Goal: Understand process/instructions: Learn how to perform a task or action

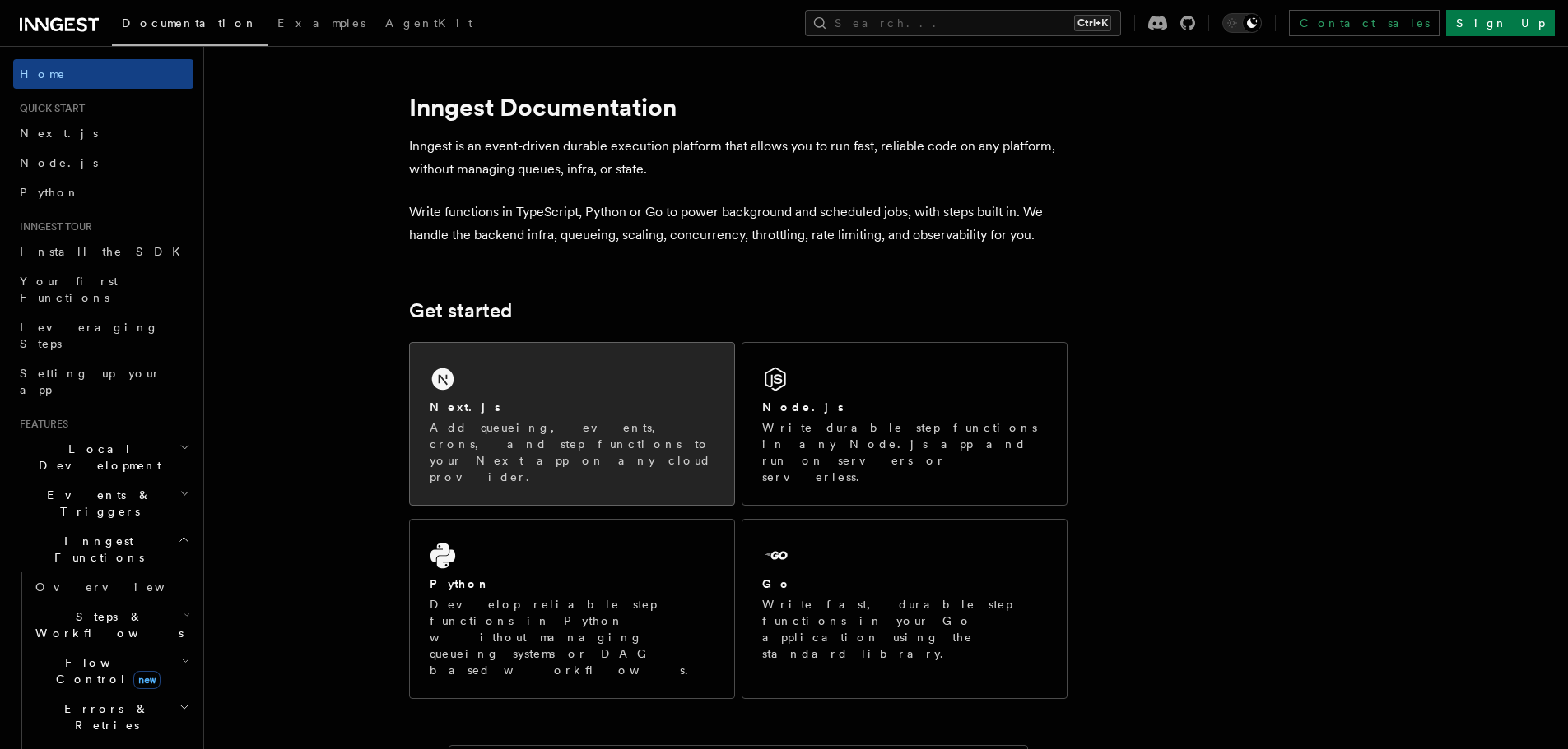
click at [556, 398] on div "Next.js Add queueing, events, crons, and step functions to your Next app on any…" at bounding box center [572, 423] width 324 height 162
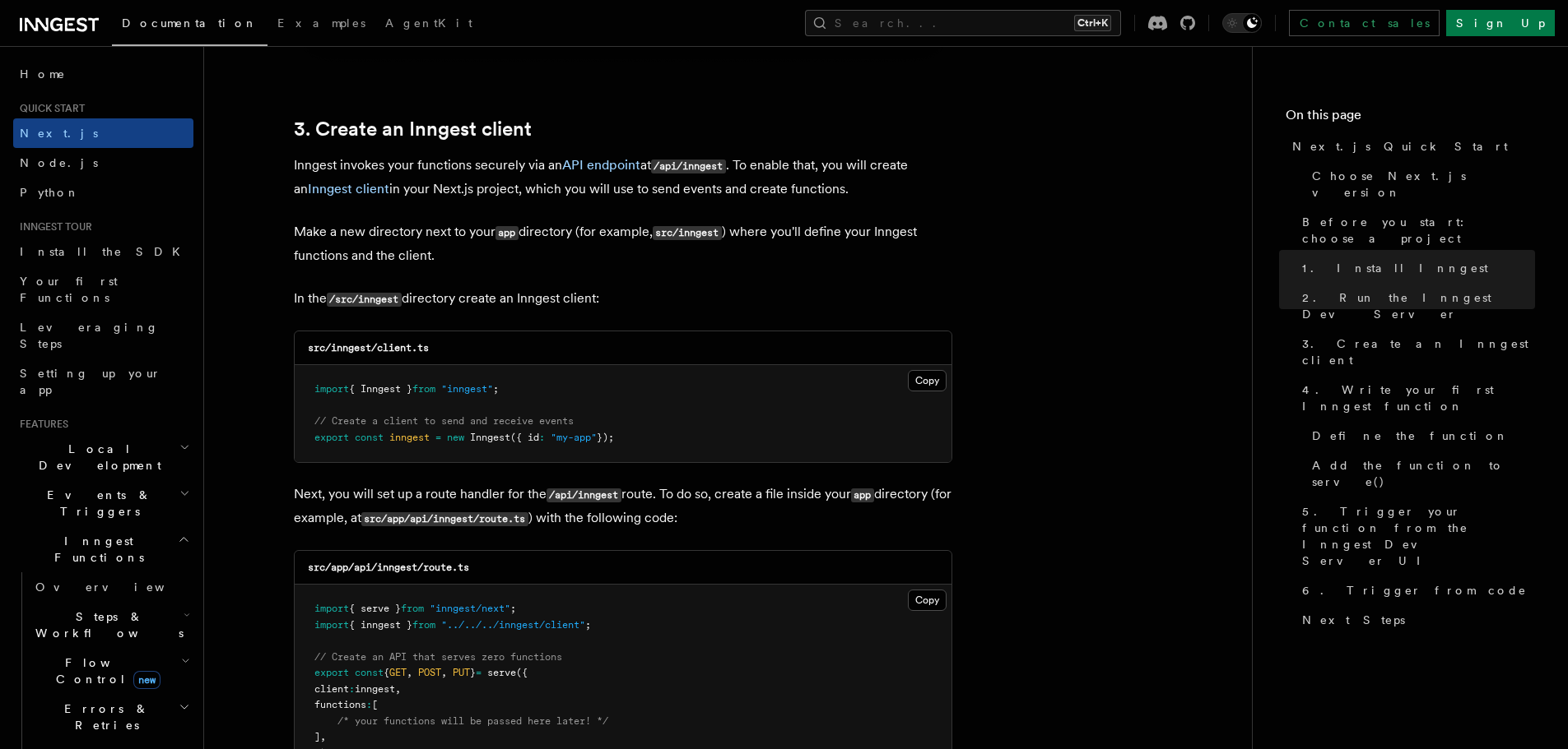
scroll to position [1892, 0]
click at [929, 376] on button "Copy Copied" at bounding box center [927, 380] width 39 height 21
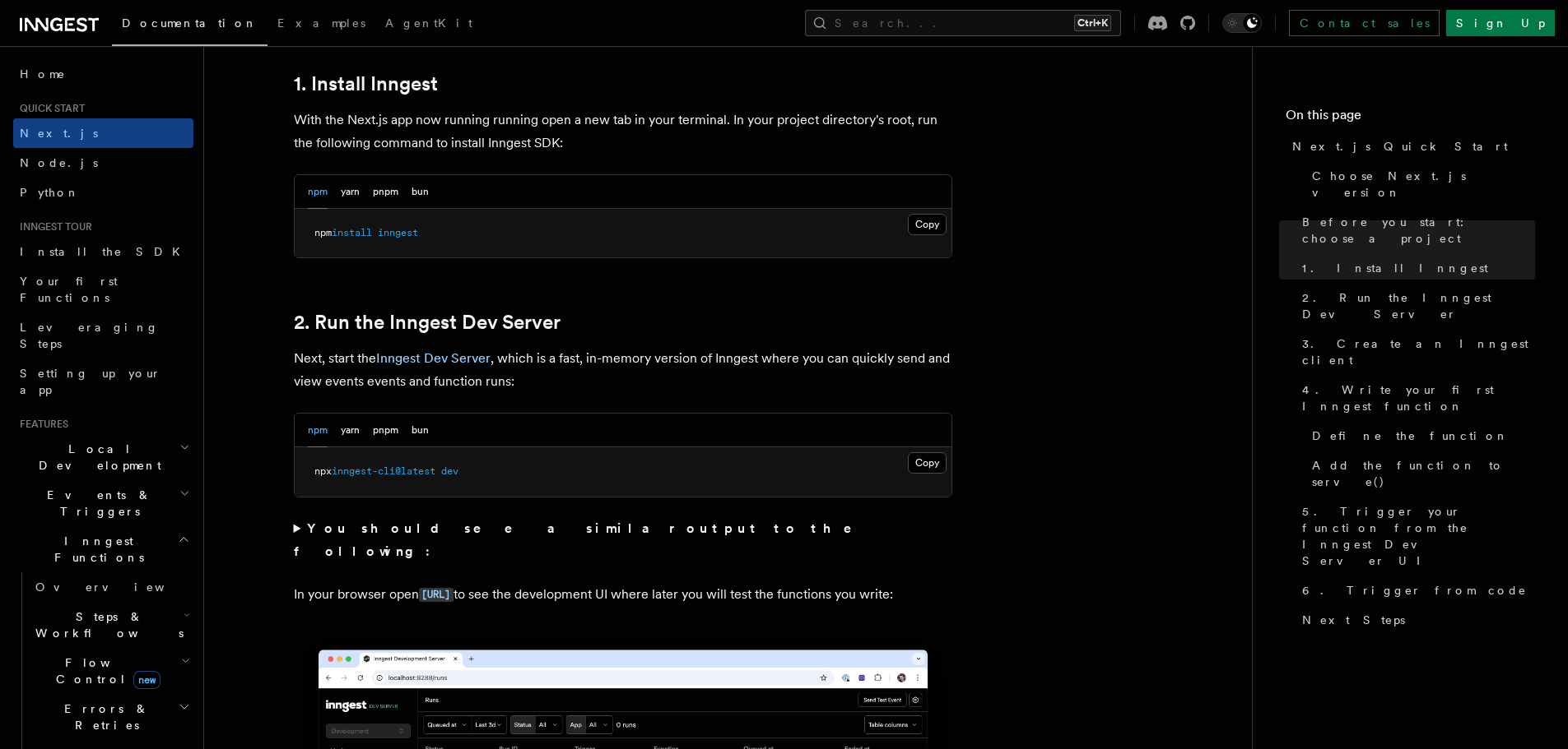
scroll to position [905, 0]
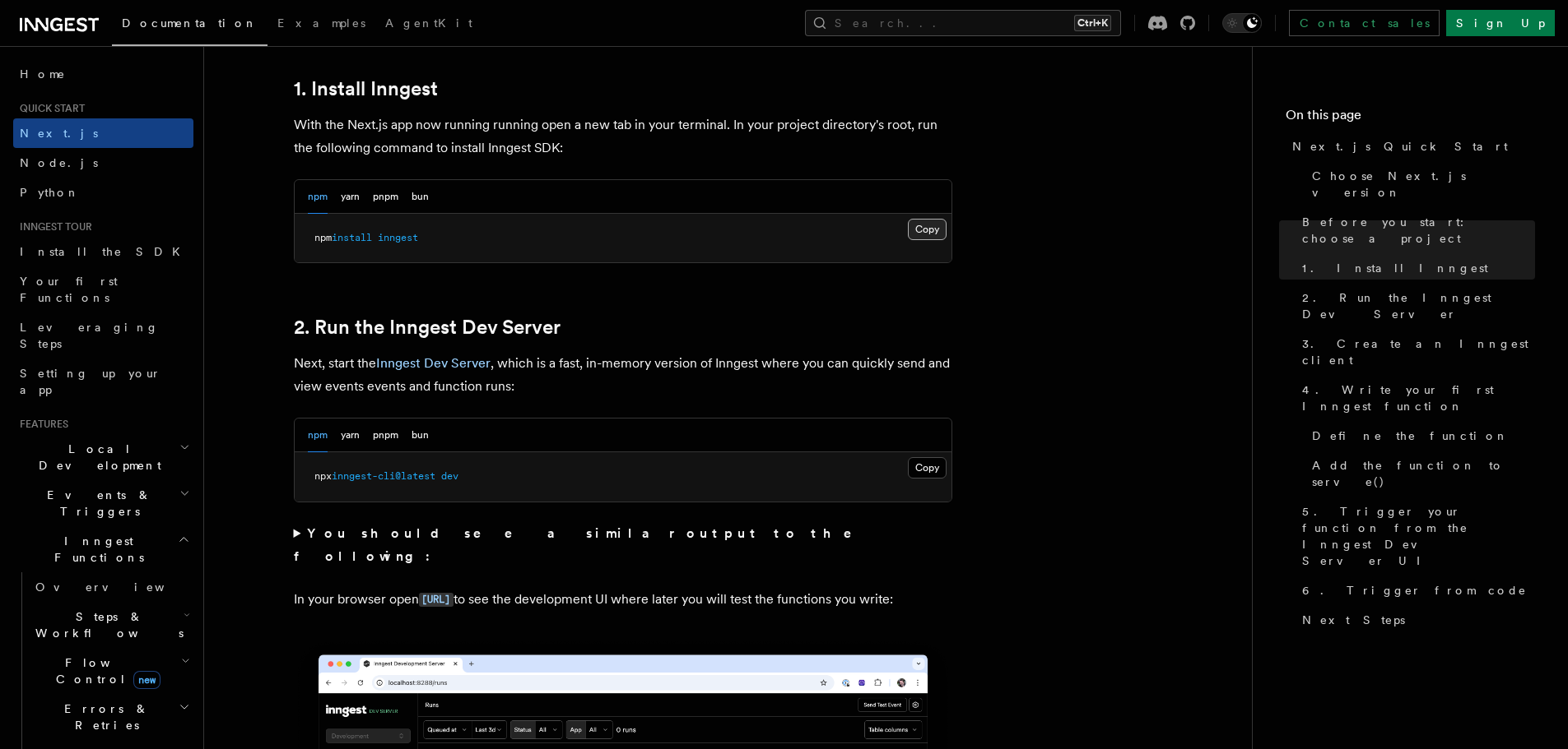
click at [928, 232] on button "Copy Copied" at bounding box center [927, 230] width 39 height 21
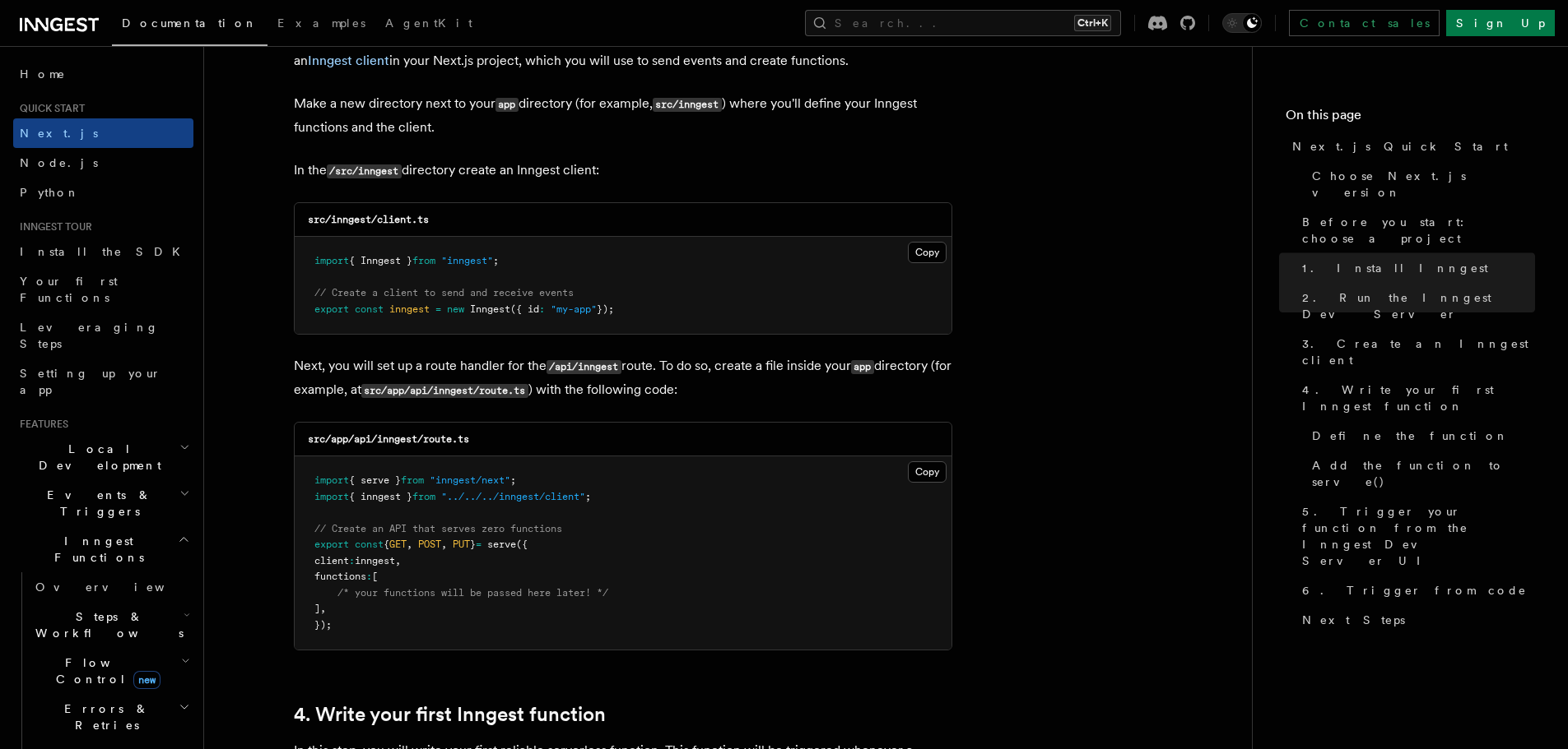
scroll to position [2139, 0]
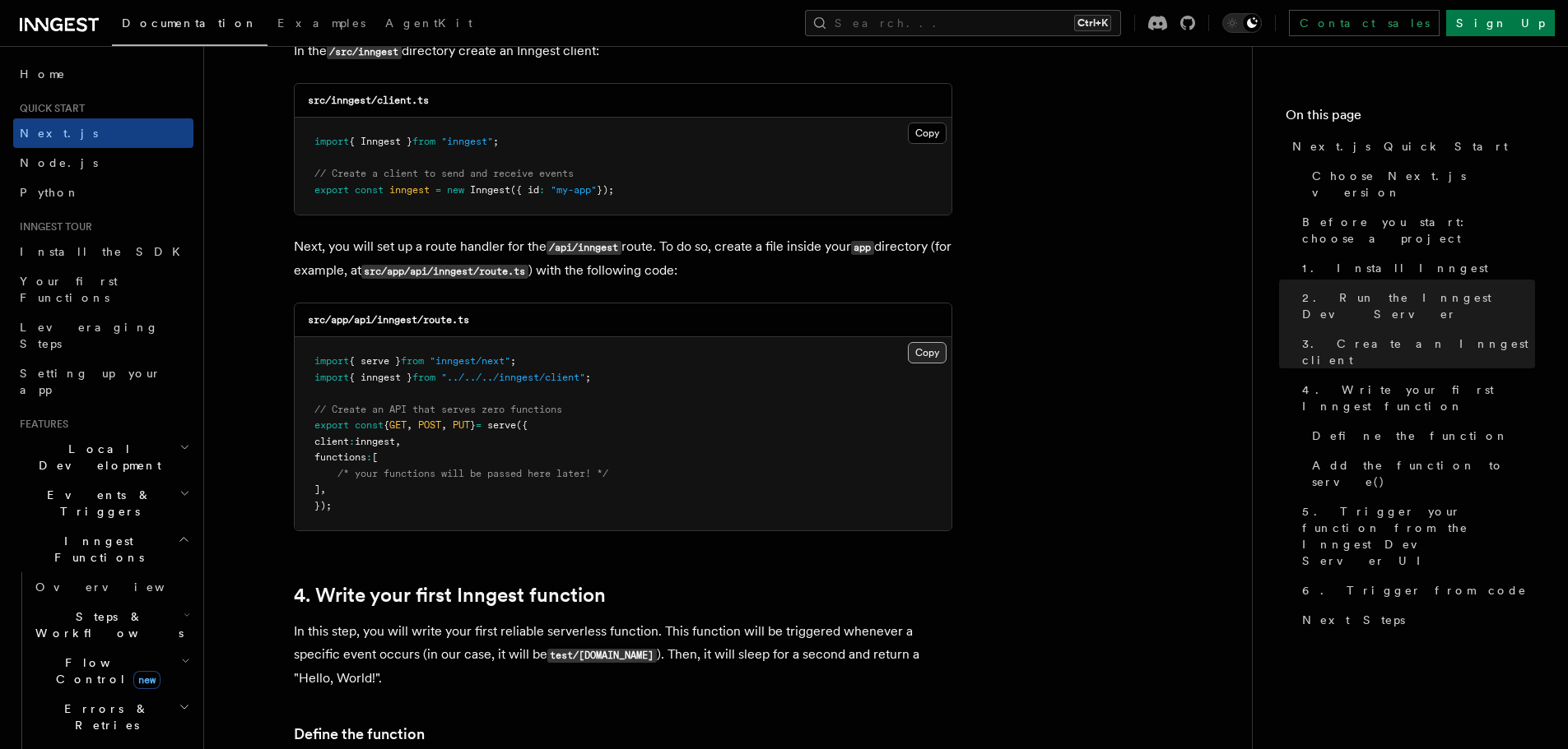
click at [926, 359] on button "Copy Copied" at bounding box center [927, 353] width 39 height 21
drag, startPoint x: 481, startPoint y: 319, endPoint x: 354, endPoint y: 322, distance: 127.0
click at [354, 322] on div "src/app/api/inngest/route.ts" at bounding box center [623, 320] width 657 height 34
copy code "api/inngest/route.ts"
click at [934, 351] on button "Copy Copied" at bounding box center [927, 353] width 39 height 21
